Goal: Check status: Check status

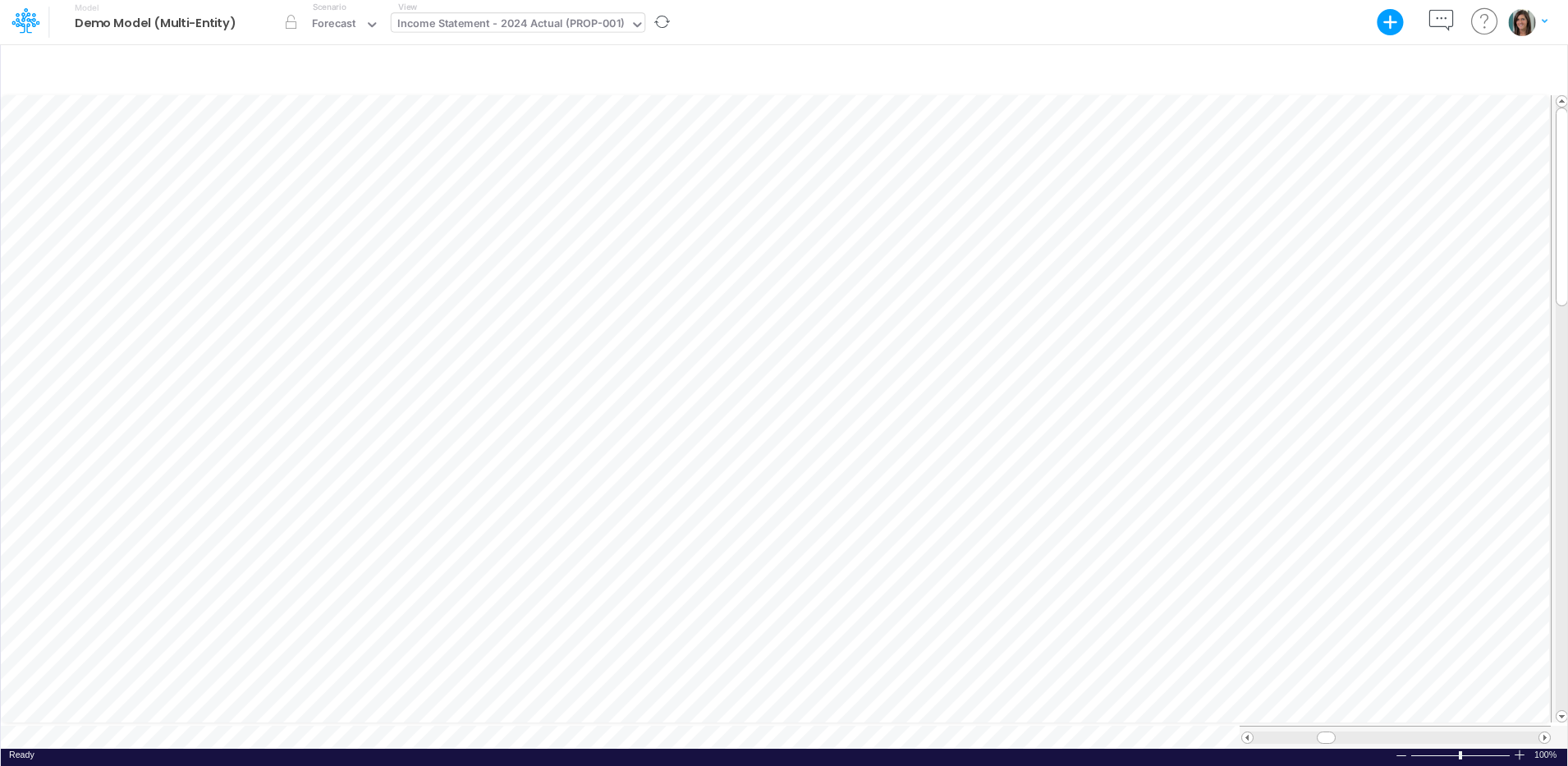
click at [464, 19] on div "Income Statement - 2024 Actual (PROP-001)" at bounding box center [510, 25] width 226 height 19
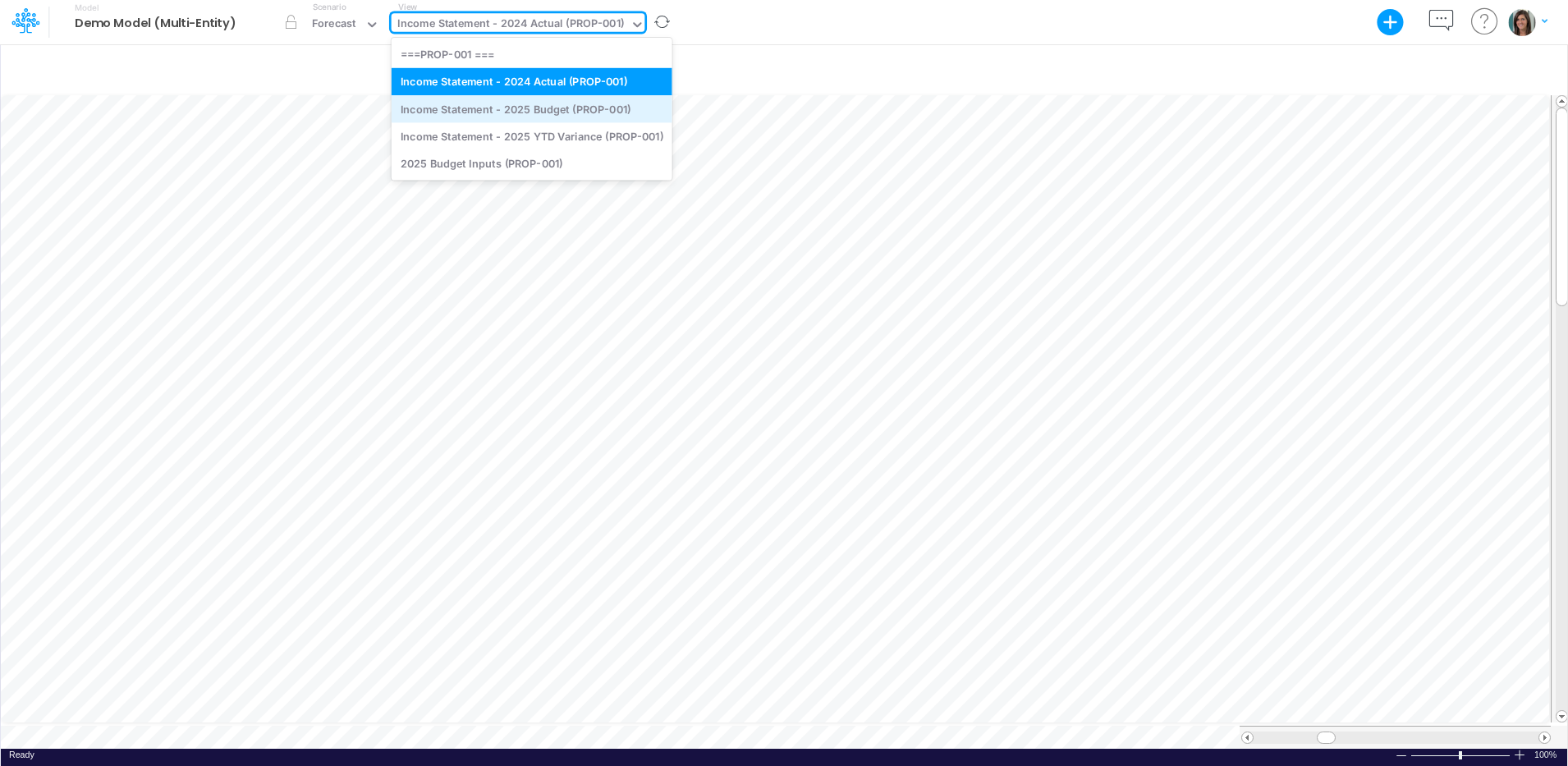
click at [599, 105] on div "Income Statement - 2025 Budget (PROP-001)" at bounding box center [531, 109] width 281 height 27
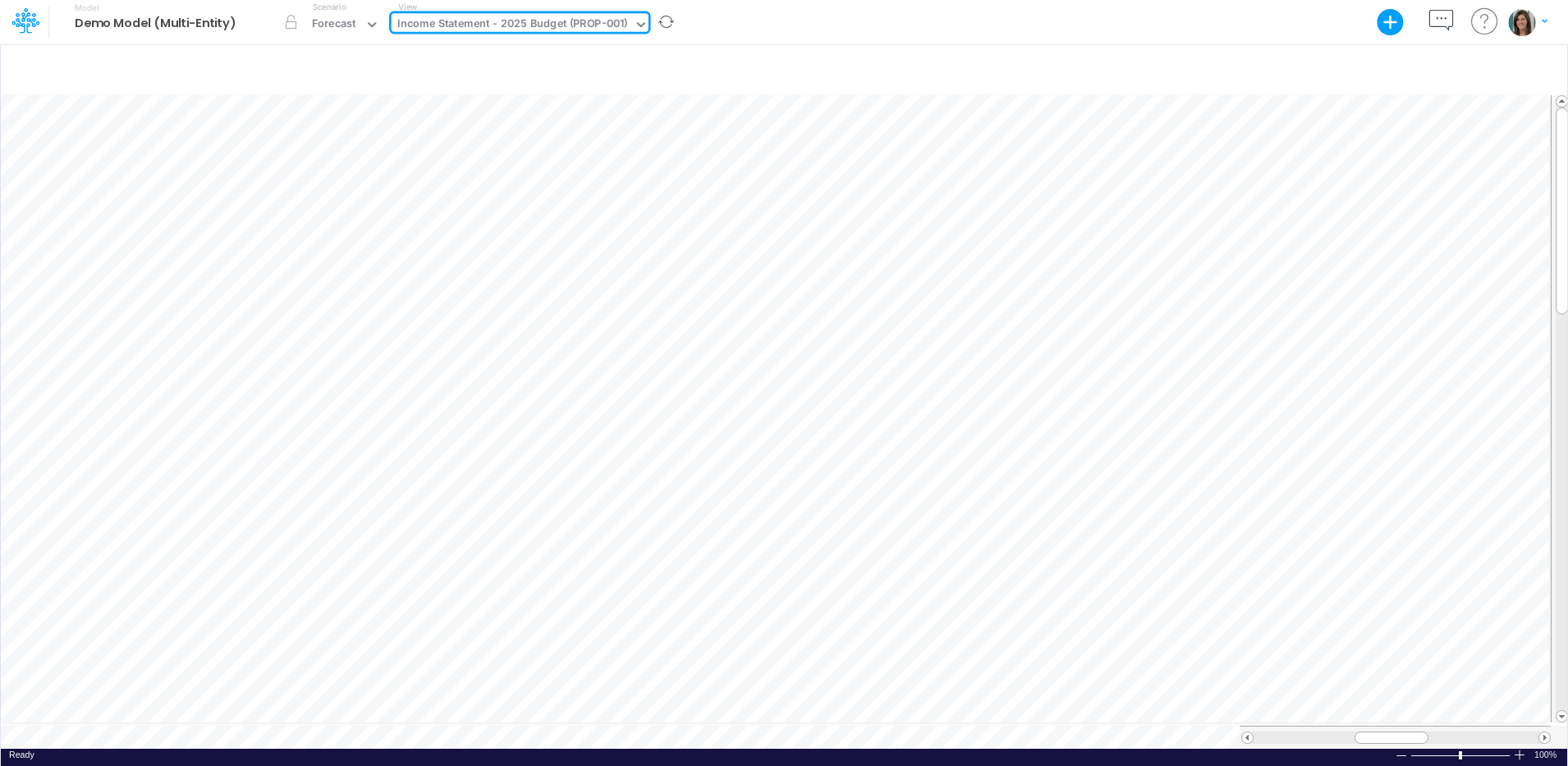
click at [566, 22] on div "Income Statement - 2025 Budget (PROP-001)" at bounding box center [512, 25] width 231 height 19
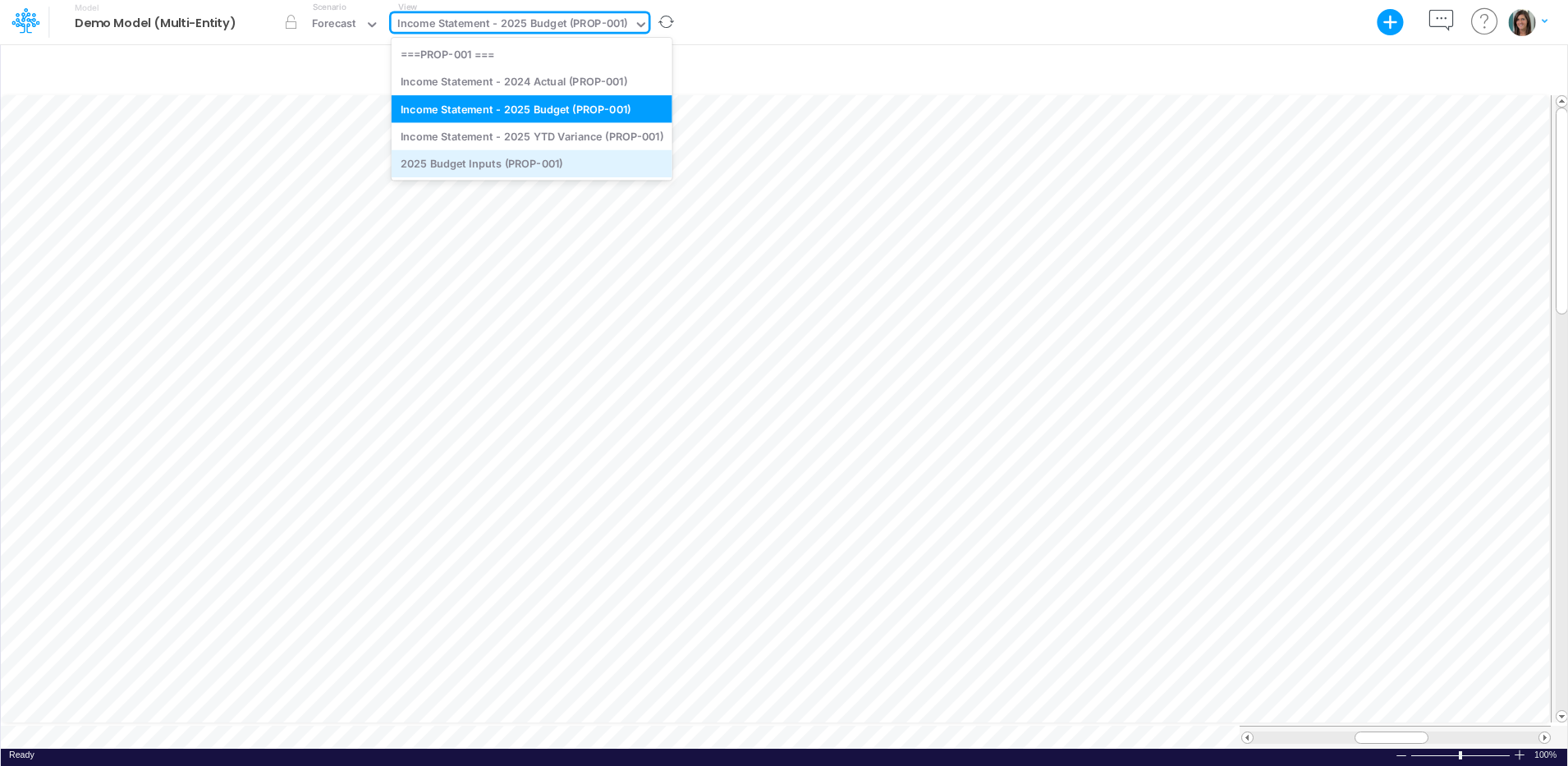
click at [535, 166] on div "2025 Budget Inputs (PROP-001)" at bounding box center [531, 163] width 281 height 27
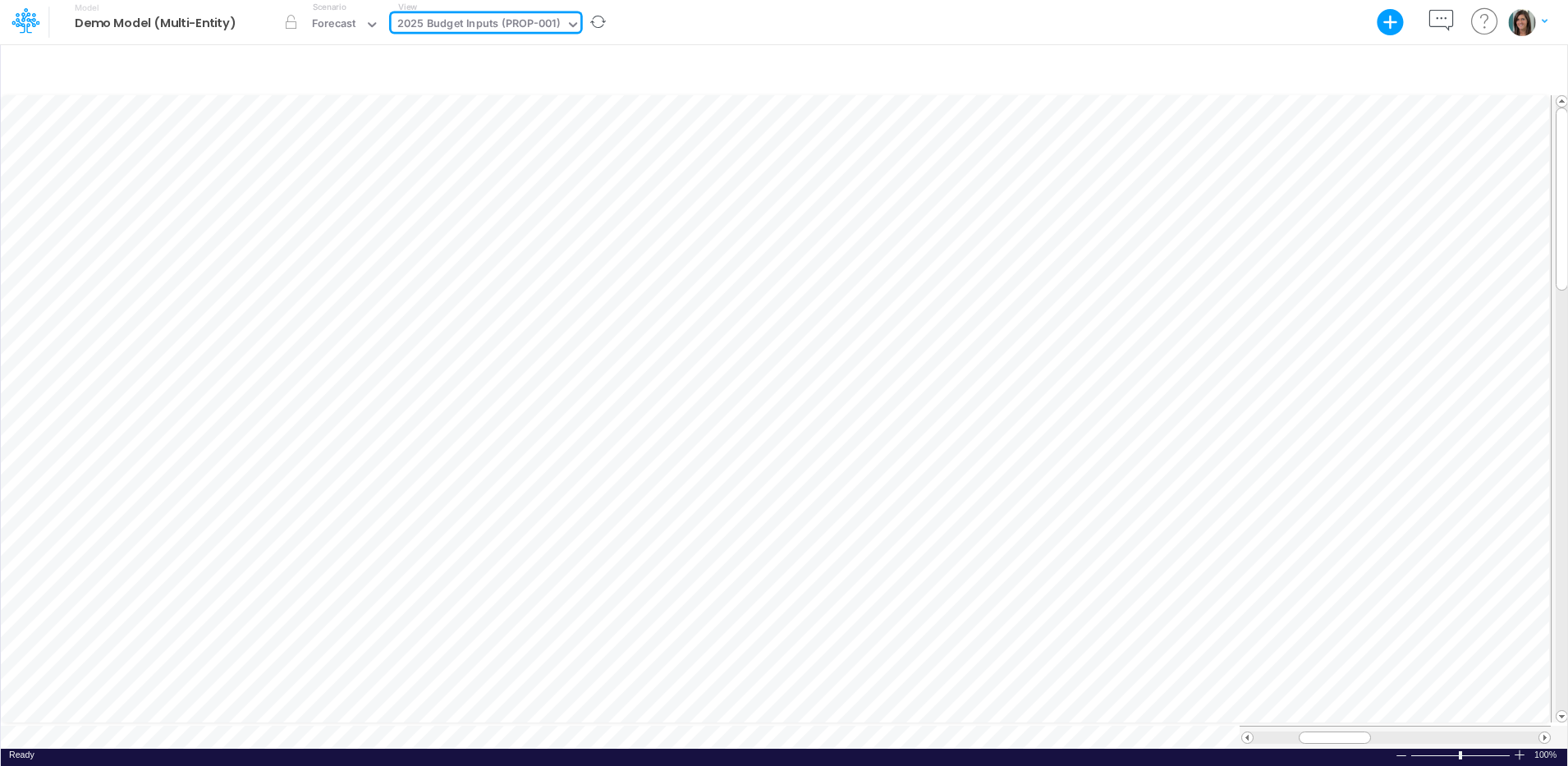
click at [739, 24] on div "Model Demo Model (Multi-Entity) Export Excel Scenario Forecast View option 2025…" at bounding box center [784, 22] width 1411 height 44
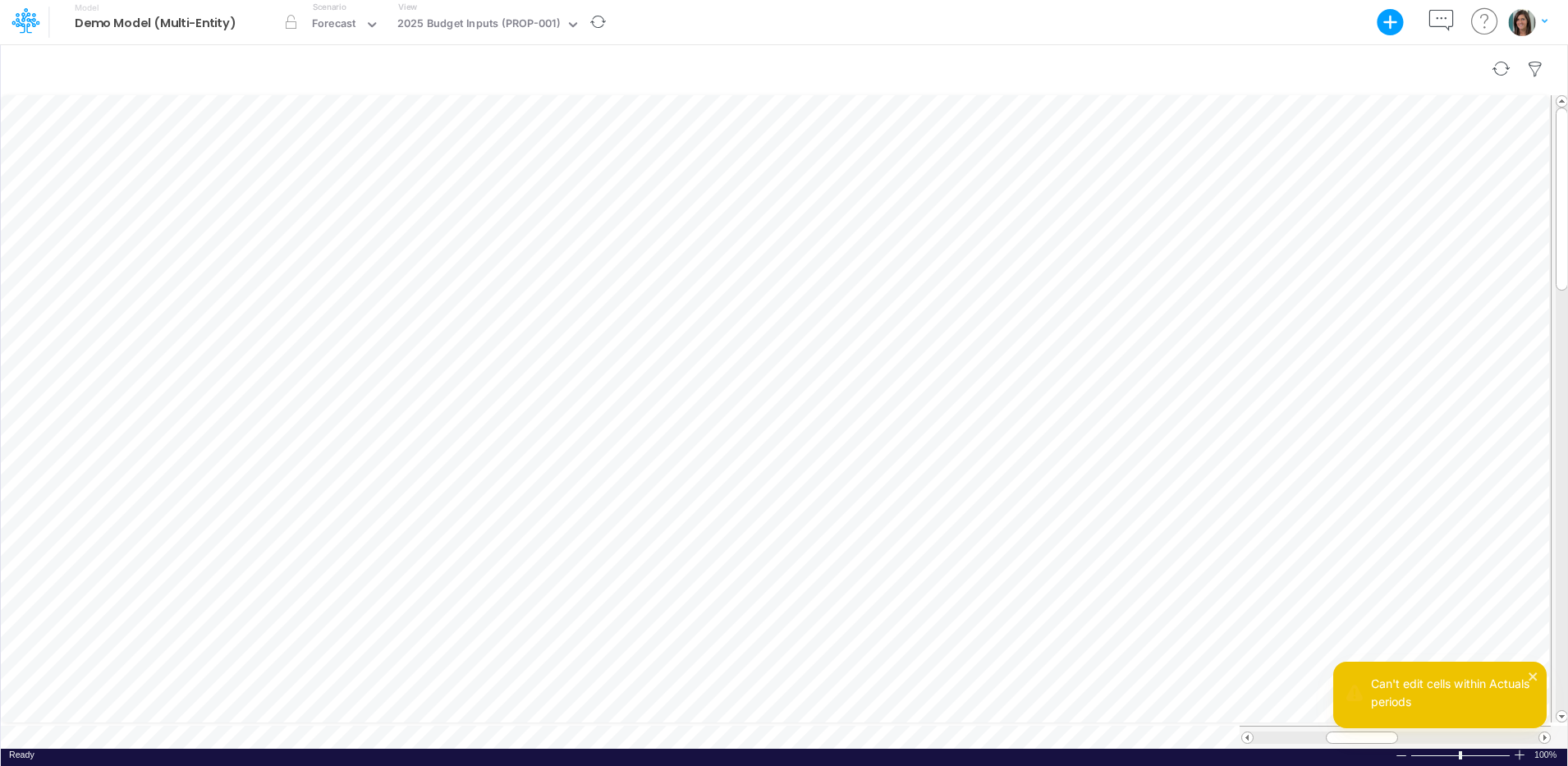
scroll to position [8, 12]
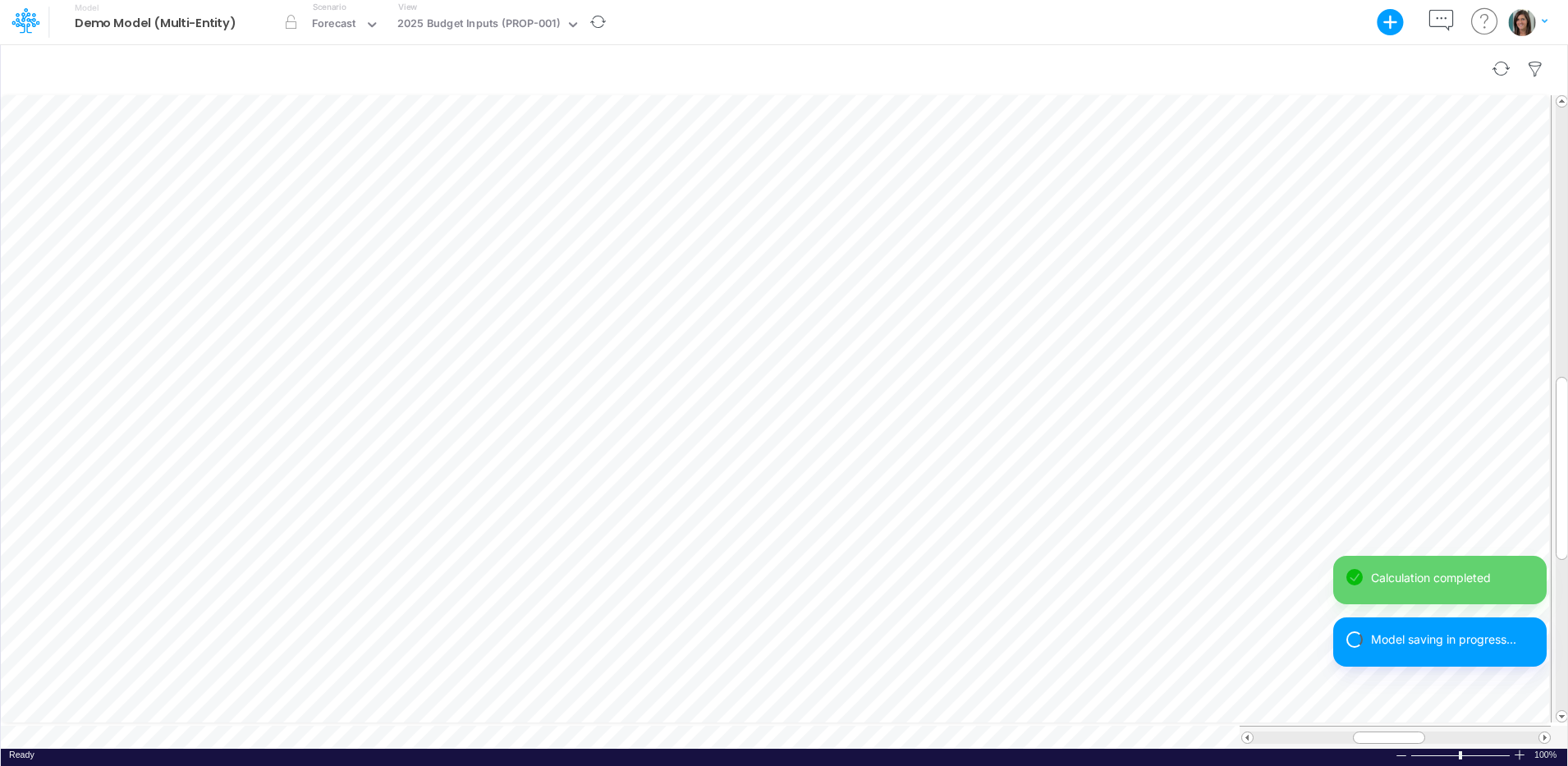
scroll to position [8, 2]
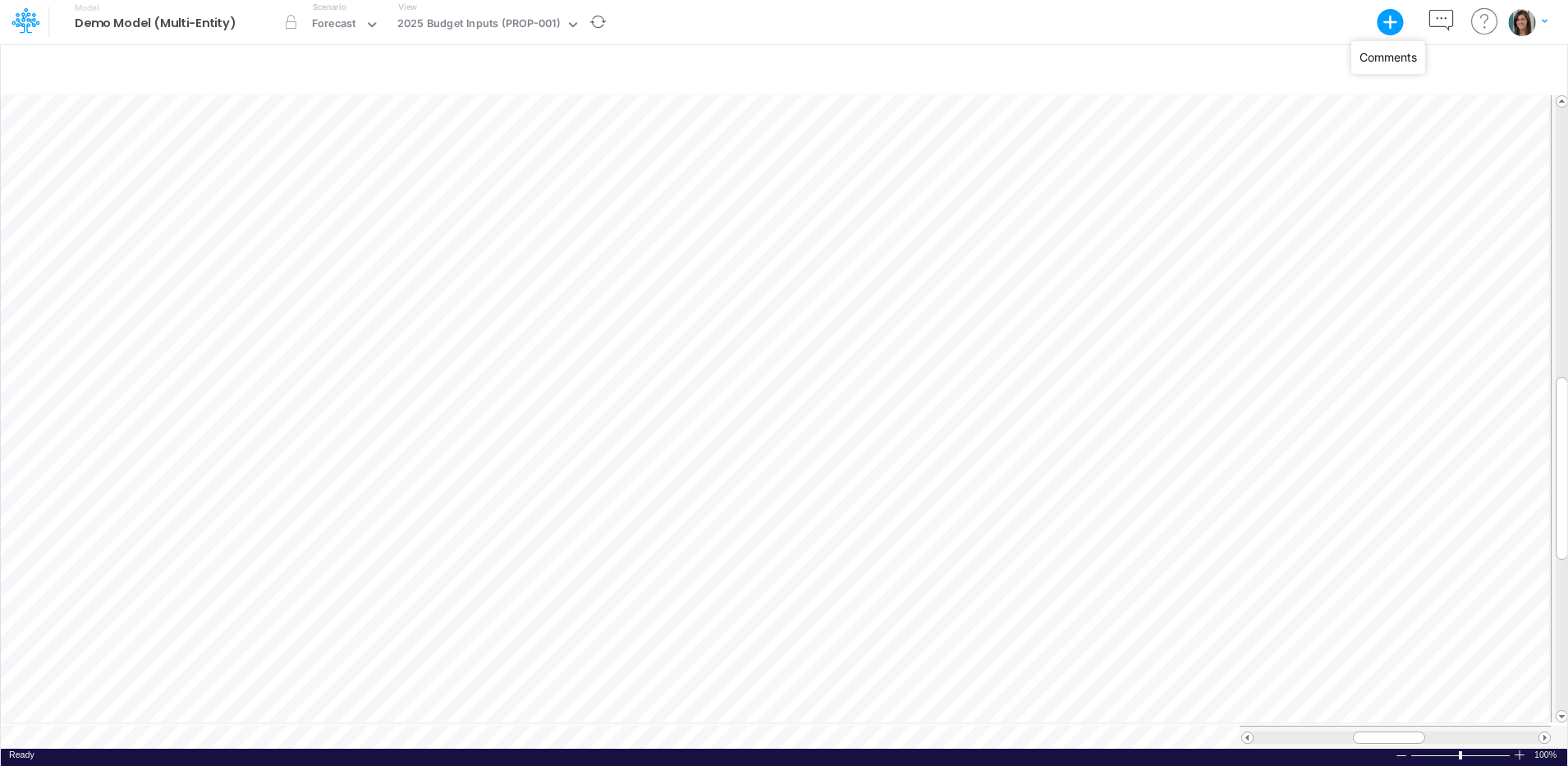
click at [1444, 18] on icon "button" at bounding box center [1440, 21] width 30 height 30
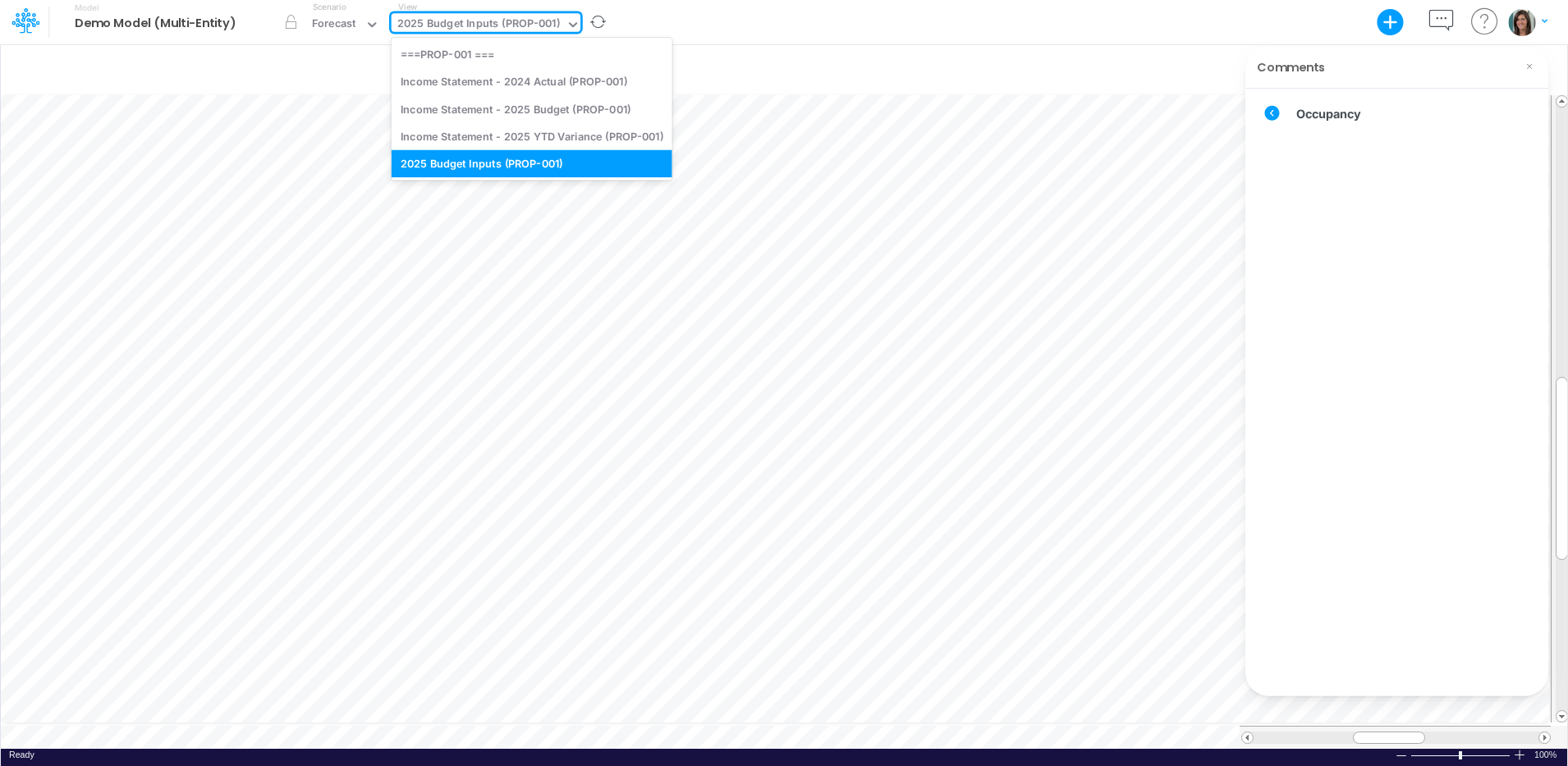
click at [553, 27] on div "2025 Budget Inputs (PROP-001)" at bounding box center [478, 25] width 162 height 19
click at [733, 27] on div "Model Demo Model (Multi-Entity) Export Excel Scenario Forecast View option 2025…" at bounding box center [784, 22] width 1411 height 44
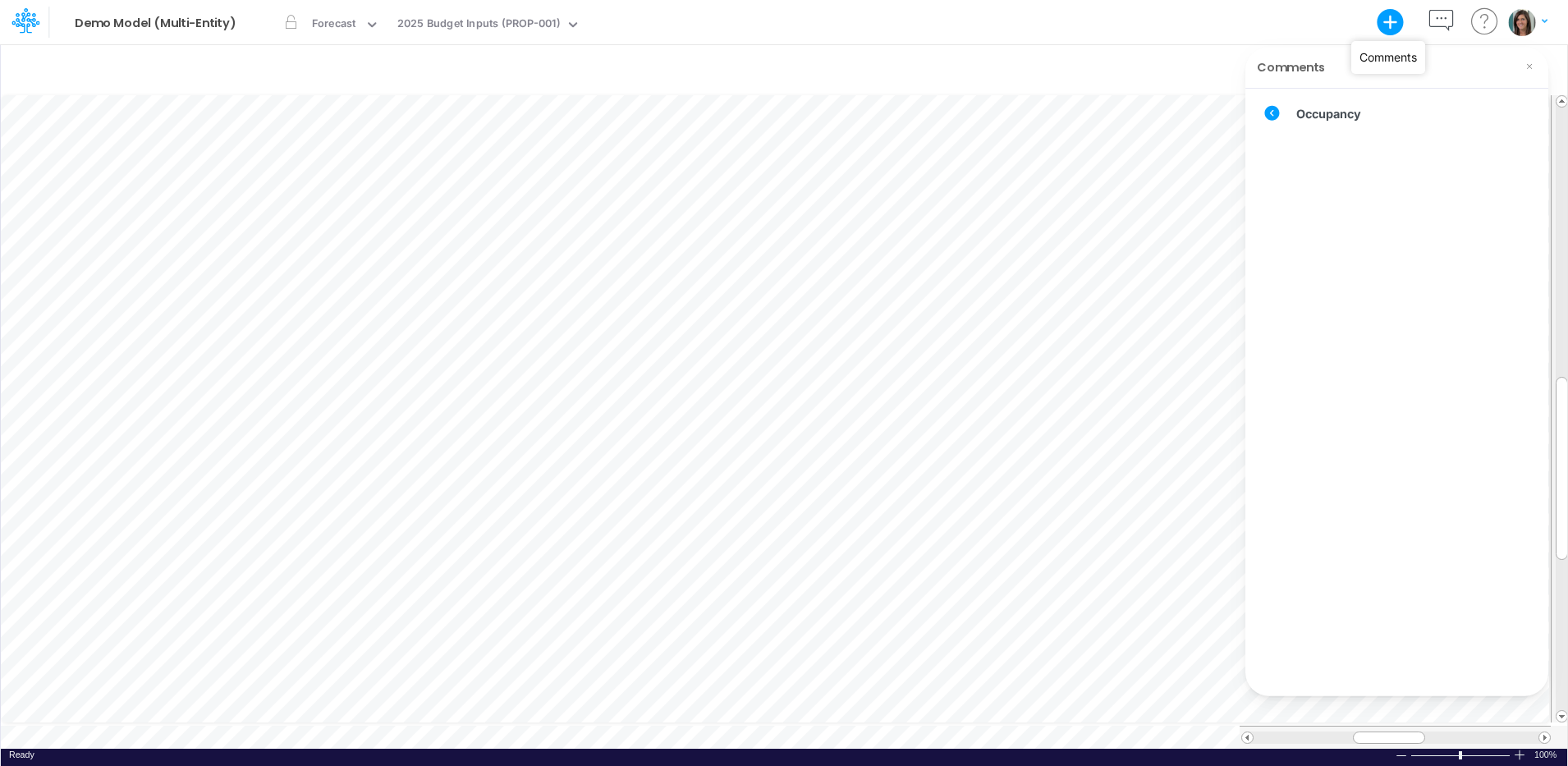
click at [1438, 20] on icon "button" at bounding box center [1440, 21] width 30 height 30
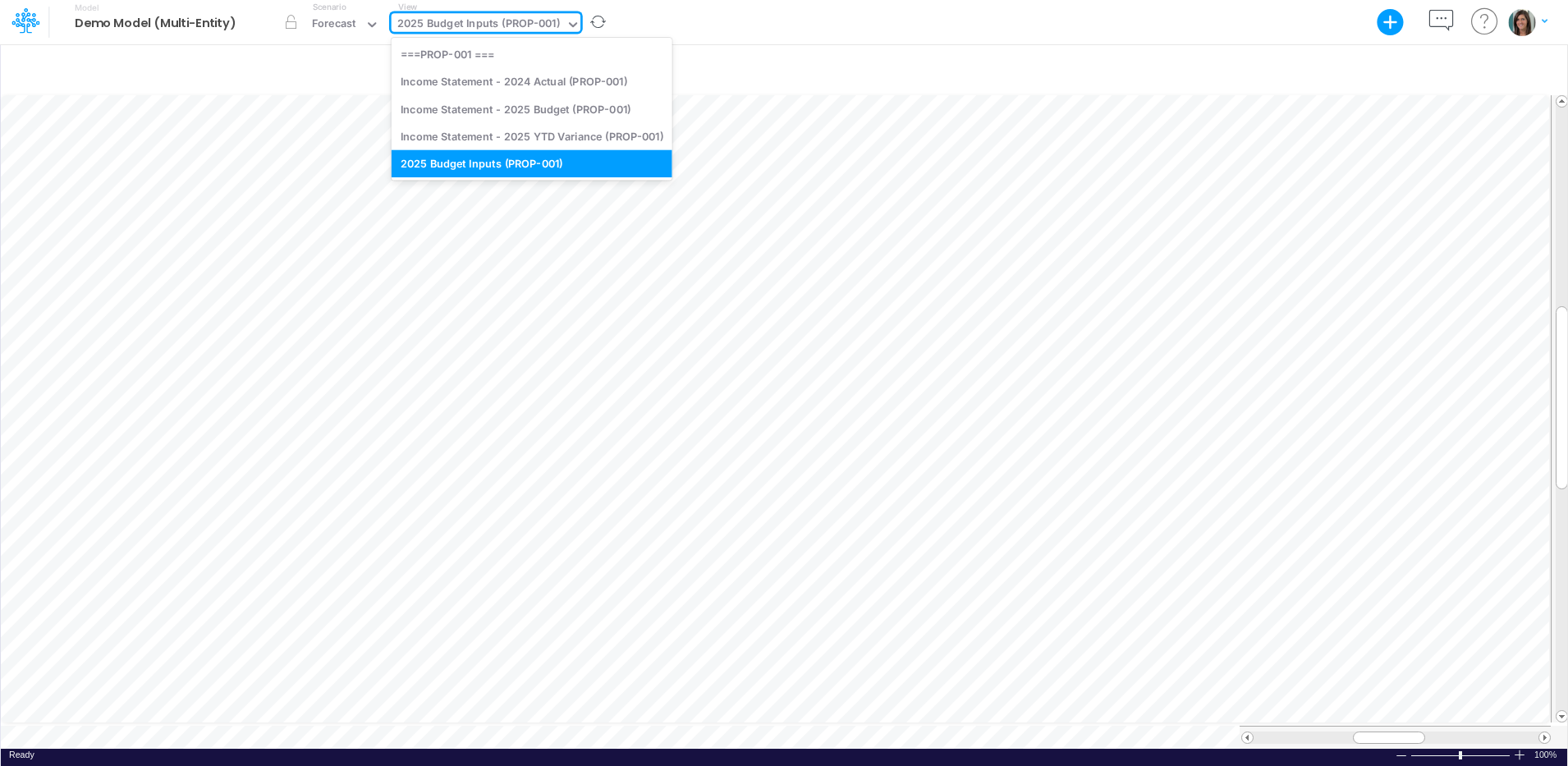
click at [523, 20] on div "2025 Budget Inputs (PROP-001)" at bounding box center [478, 25] width 162 height 19
click at [716, 22] on div "Model Demo Model (Multi-Entity) Export Excel Scenario Forecast View option 2025…" at bounding box center [784, 22] width 1411 height 44
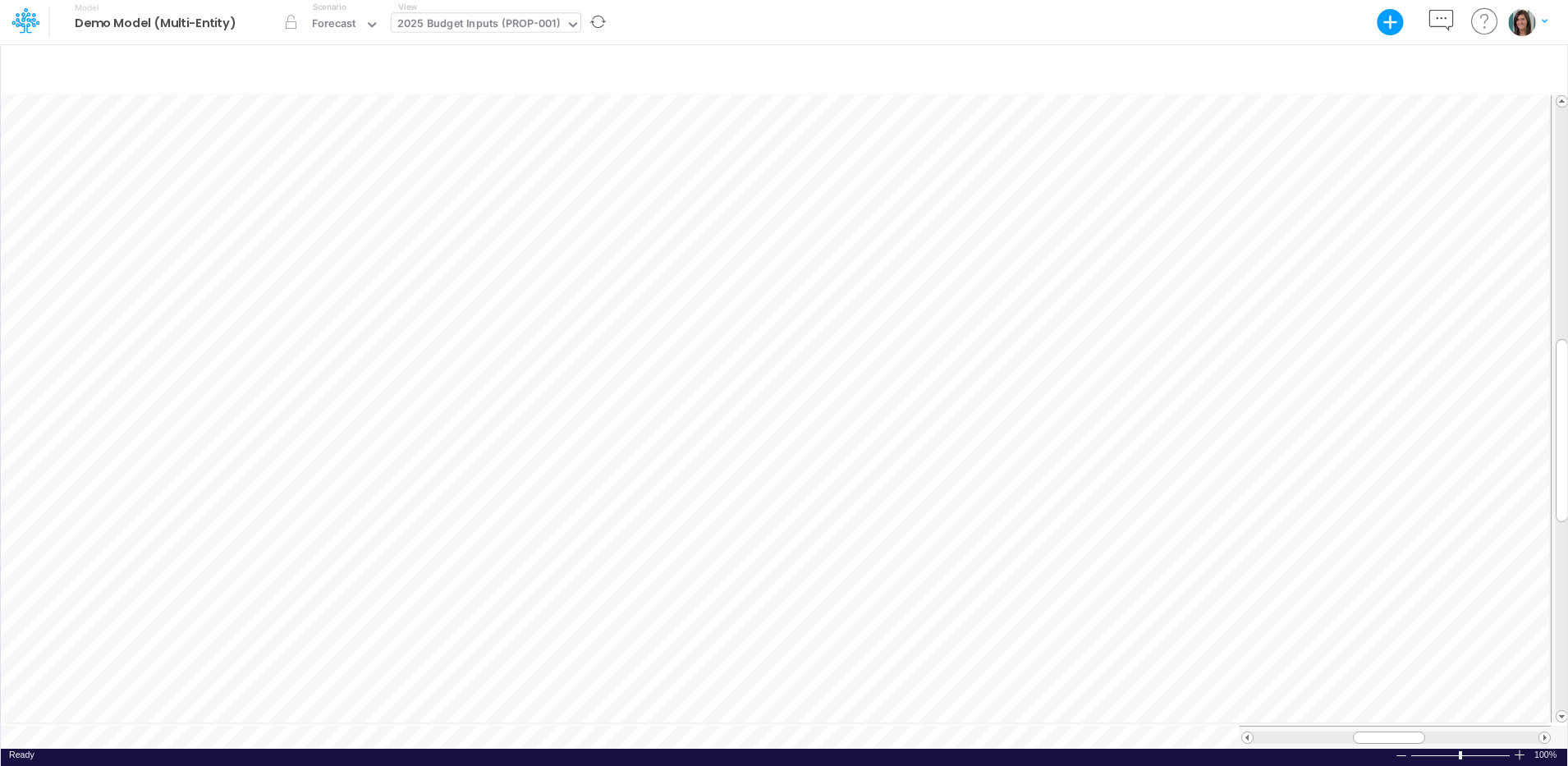
click at [524, 30] on div "2025 Budget Inputs (PROP-001)" at bounding box center [478, 25] width 162 height 19
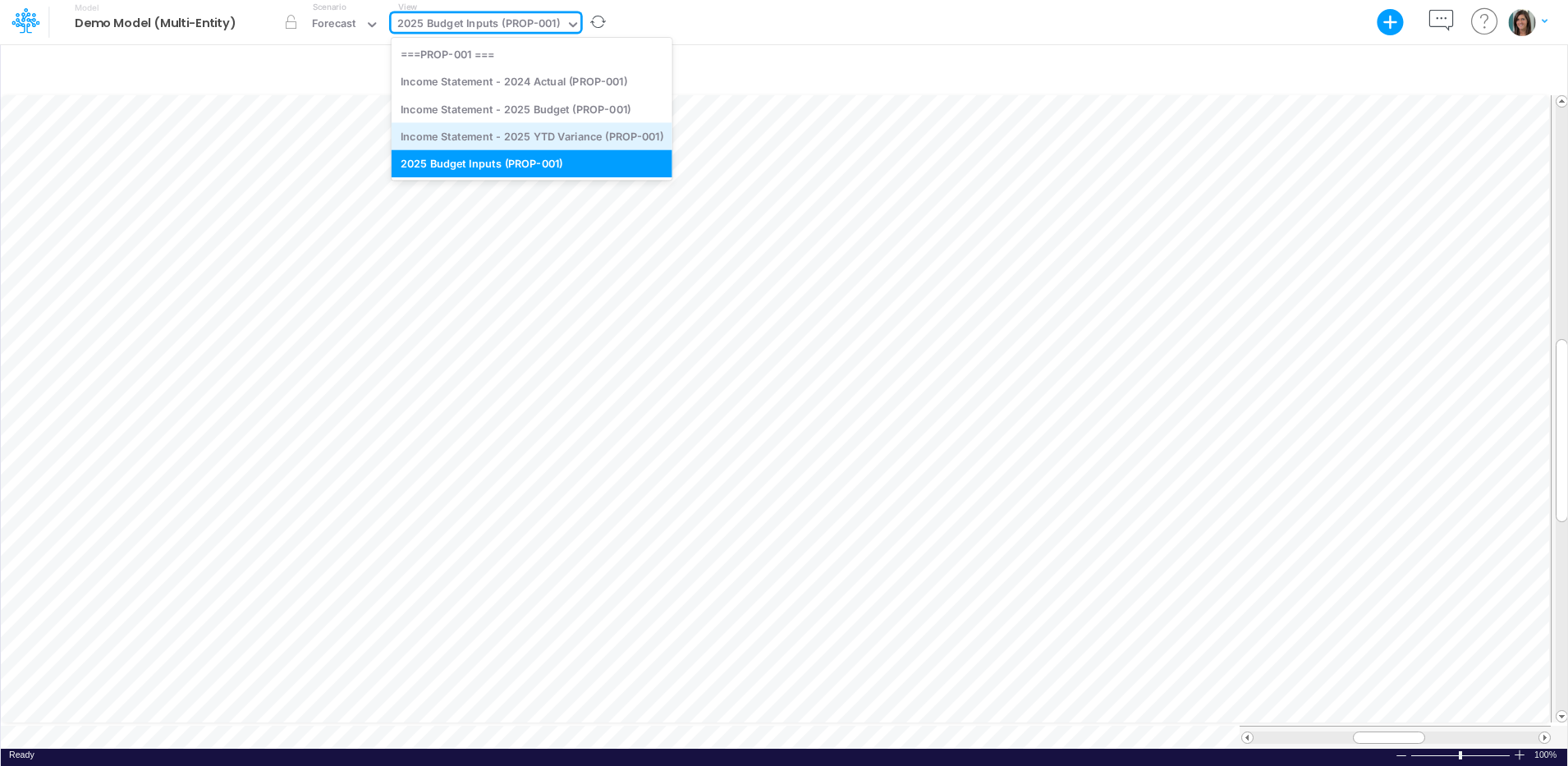
click at [605, 133] on div "Income Statement - 2025 YTD Variance (PROP-001)" at bounding box center [531, 136] width 281 height 27
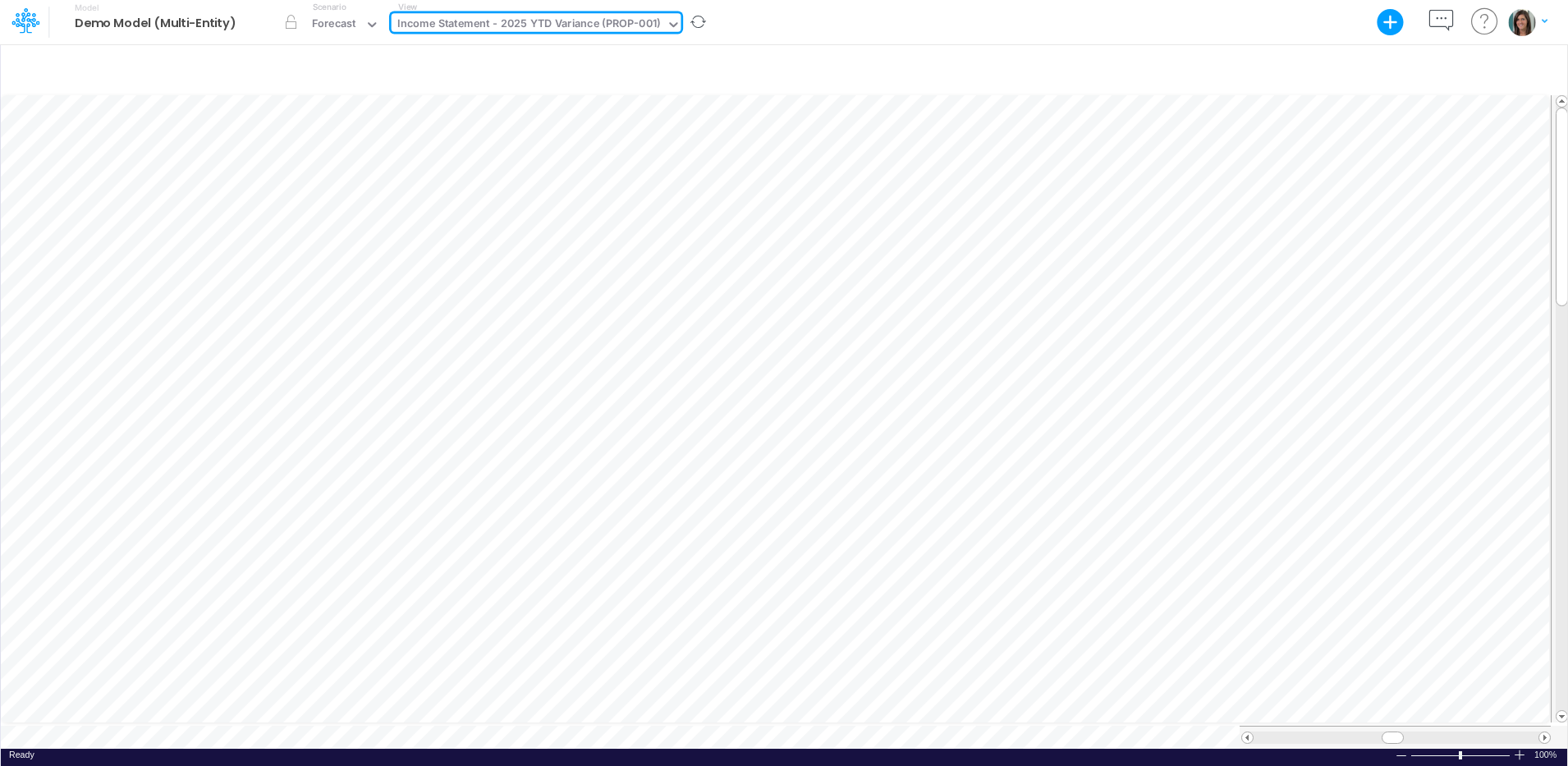
click at [594, 19] on div "Income Statement - 2025 YTD Variance (PROP-001)" at bounding box center [528, 25] width 263 height 19
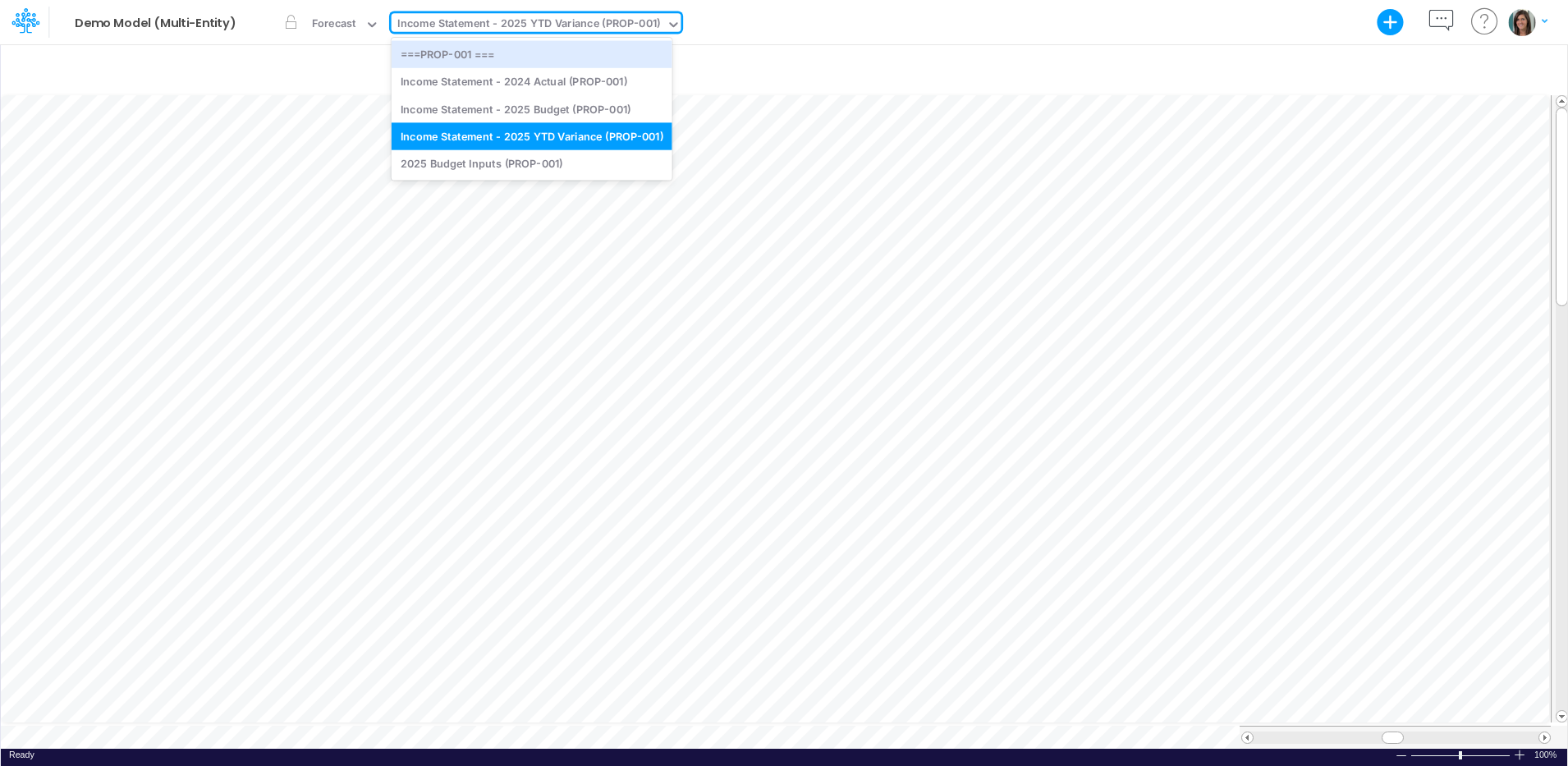
click at [847, 33] on div "Model Demo Model (Multi-Entity) Export Excel Scenario Forecast View option Inco…" at bounding box center [784, 22] width 1411 height 44
